Goal: Task Accomplishment & Management: Use online tool/utility

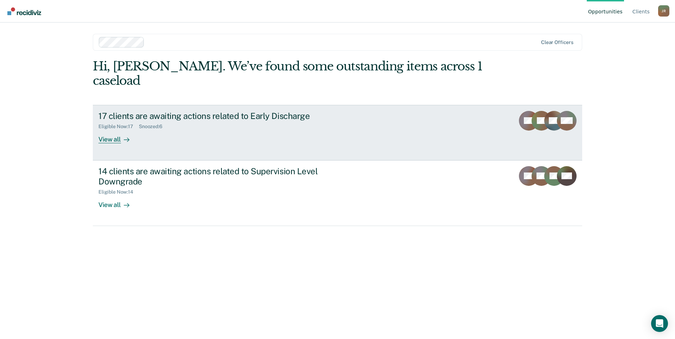
click at [182, 124] on div "17 clients are awaiting actions related to Early Discharge Eligible Now : 17 Sn…" at bounding box center [230, 127] width 264 height 32
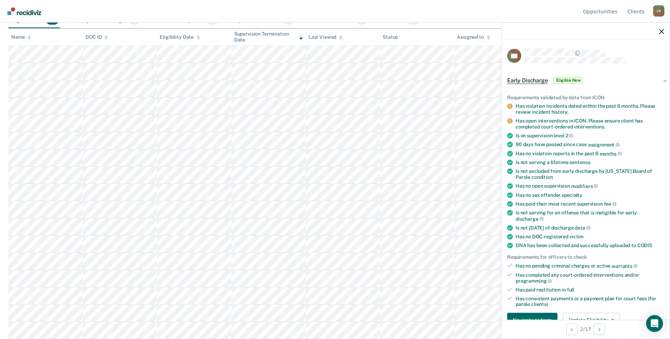
scroll to position [141, 0]
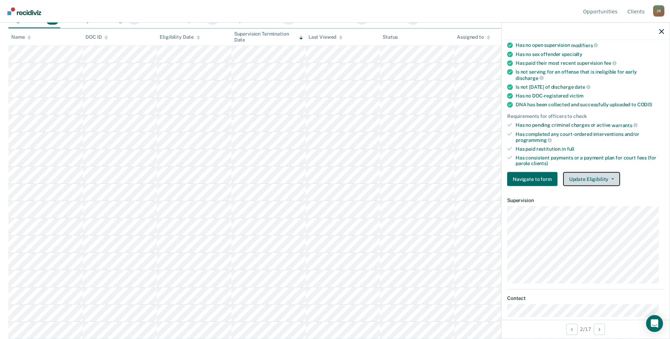
click at [588, 174] on button "Update Eligibility" at bounding box center [591, 179] width 57 height 14
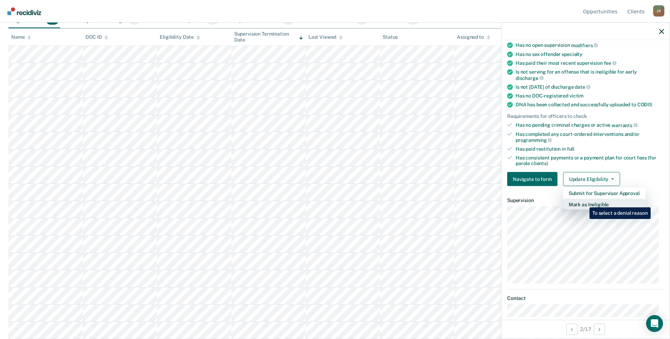
click at [584, 202] on button "Mark as Ineligible" at bounding box center [604, 204] width 82 height 11
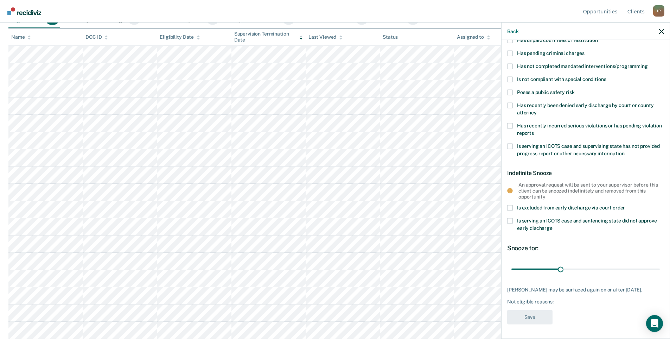
scroll to position [0, 0]
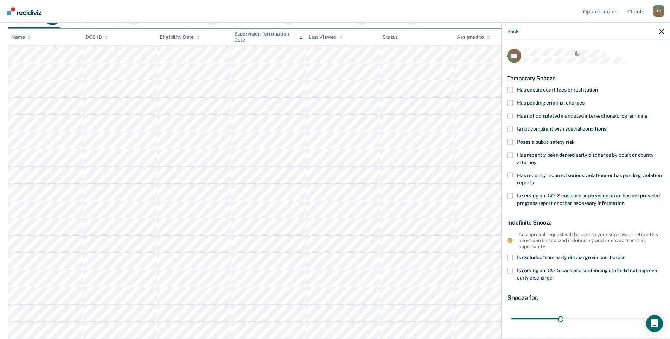
click at [514, 101] on label "Has pending criminal charges" at bounding box center [585, 103] width 157 height 7
click at [585, 100] on input "Has pending criminal charges" at bounding box center [585, 100] width 0 height 0
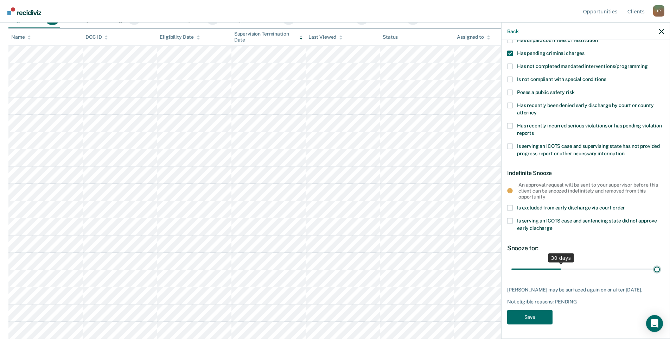
type input "90"
click at [653, 263] on input "range" at bounding box center [585, 269] width 148 height 12
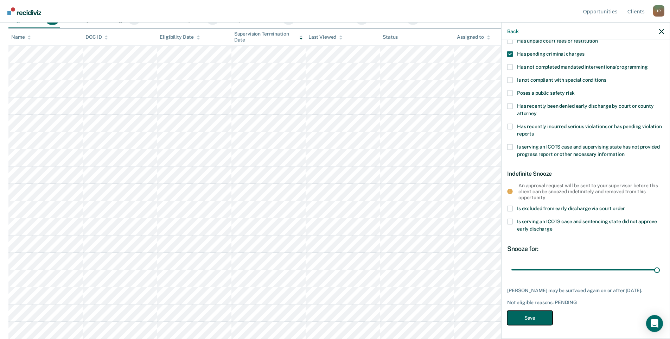
click at [540, 319] on button "Save" at bounding box center [529, 318] width 45 height 14
